Goal: Task Accomplishment & Management: Manage account settings

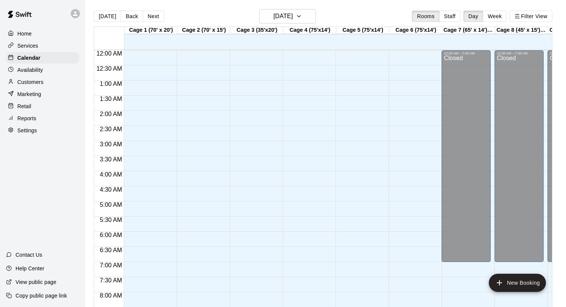
scroll to position [461, 0]
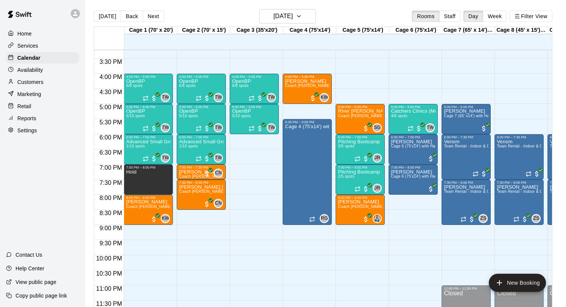
scroll to position [12, 0]
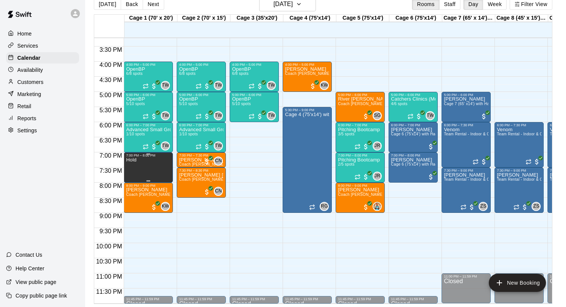
click at [146, 163] on div "Hold" at bounding box center [148, 310] width 45 height 307
click at [130, 186] on icon "delete" at bounding box center [133, 183] width 9 height 9
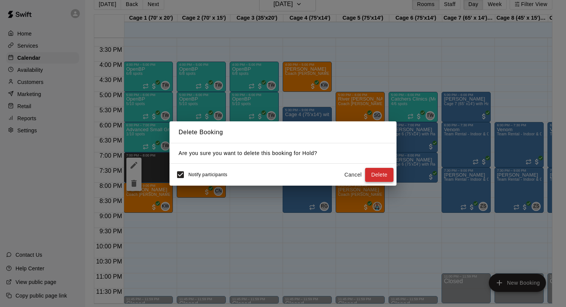
click at [380, 175] on button "Delete" at bounding box center [379, 175] width 28 height 14
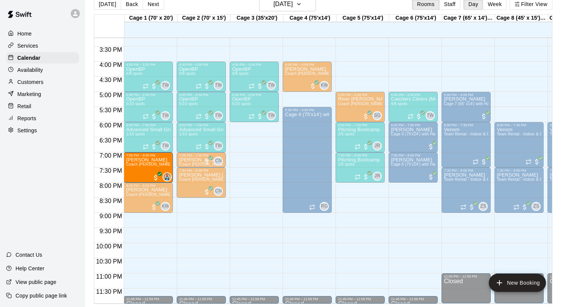
drag, startPoint x: 356, startPoint y: 194, endPoint x: 144, endPoint y: 166, distance: 213.6
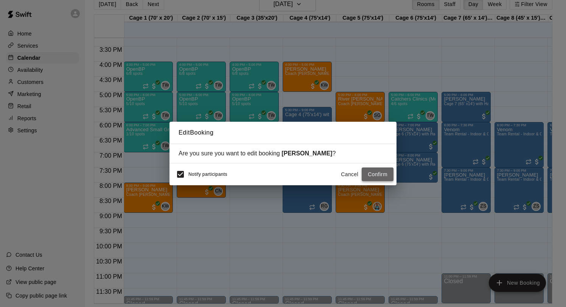
click at [373, 176] on button "Confirm" at bounding box center [377, 175] width 32 height 14
